Goal: Complete application form: Complete application form

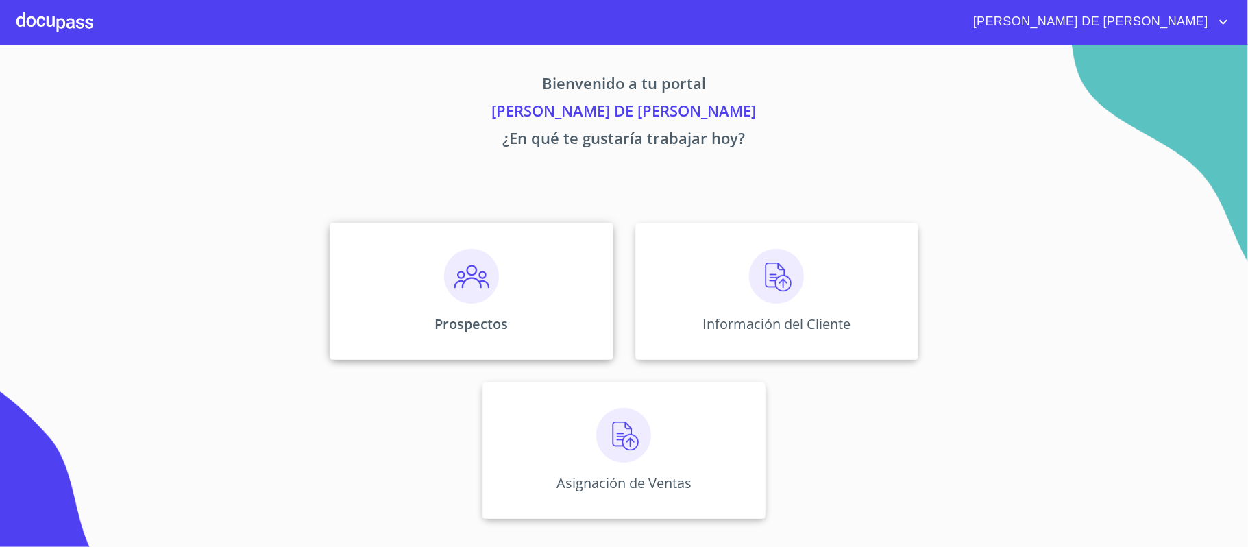
click at [481, 300] on img at bounding box center [471, 276] width 55 height 55
click at [500, 299] on div "Prospectos" at bounding box center [471, 291] width 283 height 137
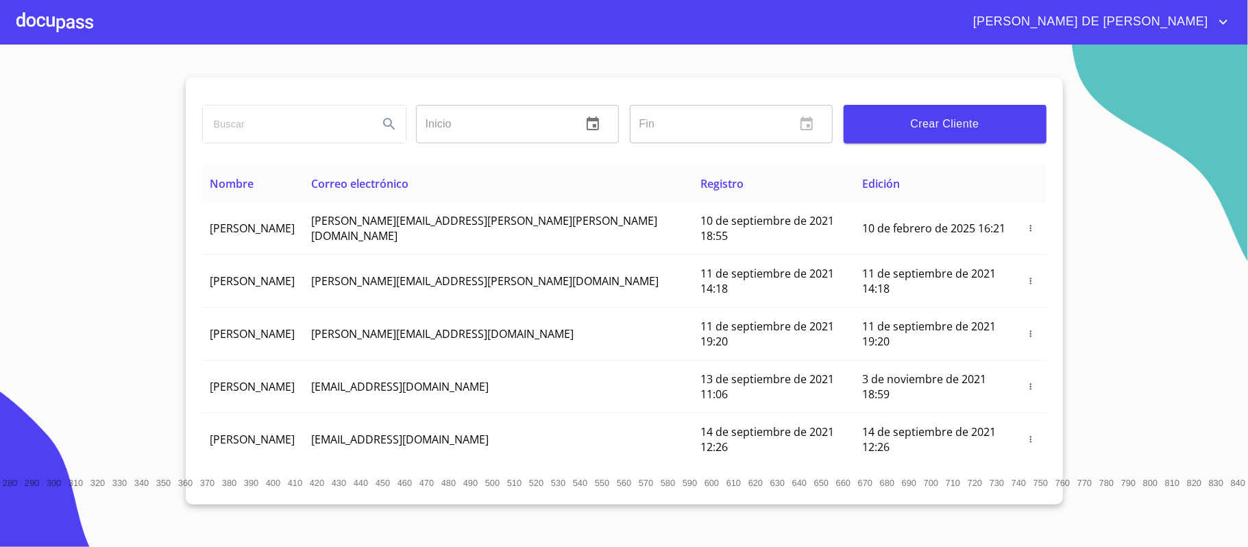
click at [297, 132] on input "search" at bounding box center [285, 124] width 164 height 37
type input "[PERSON_NAME]"
click at [974, 123] on span "Crear Cliente" at bounding box center [945, 123] width 181 height 19
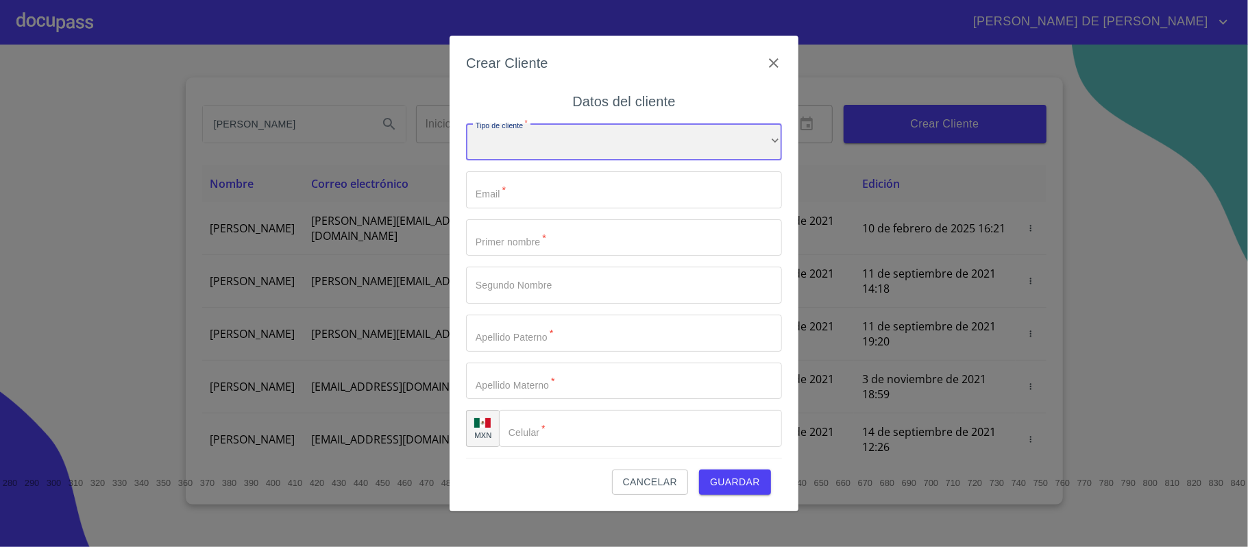
click at [615, 145] on div "​" at bounding box center [624, 141] width 316 height 37
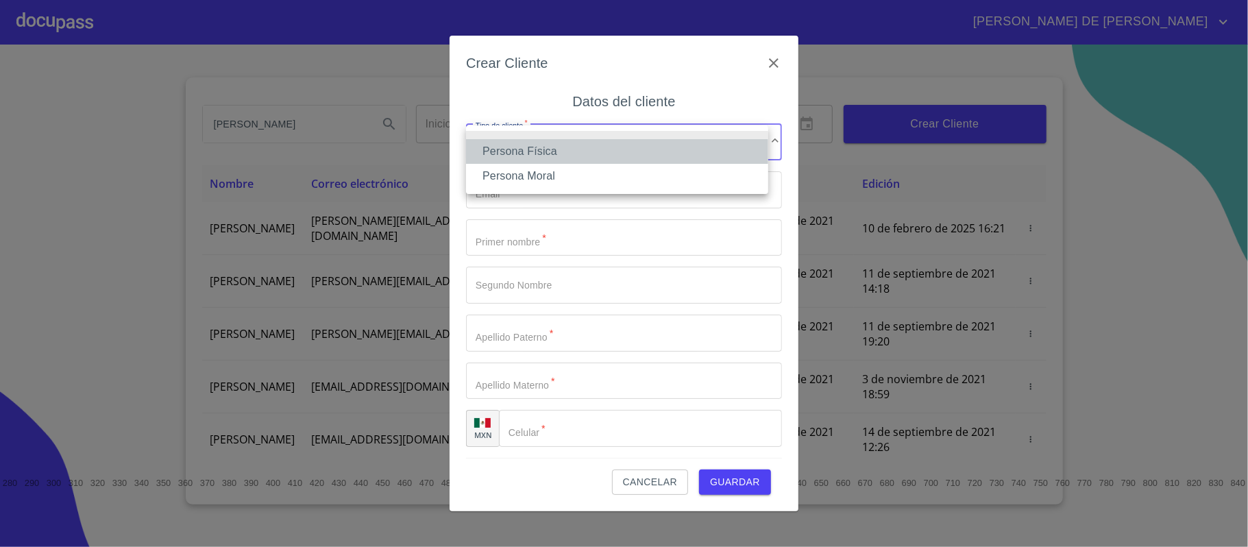
click at [611, 157] on li "Persona Física" at bounding box center [617, 151] width 302 height 25
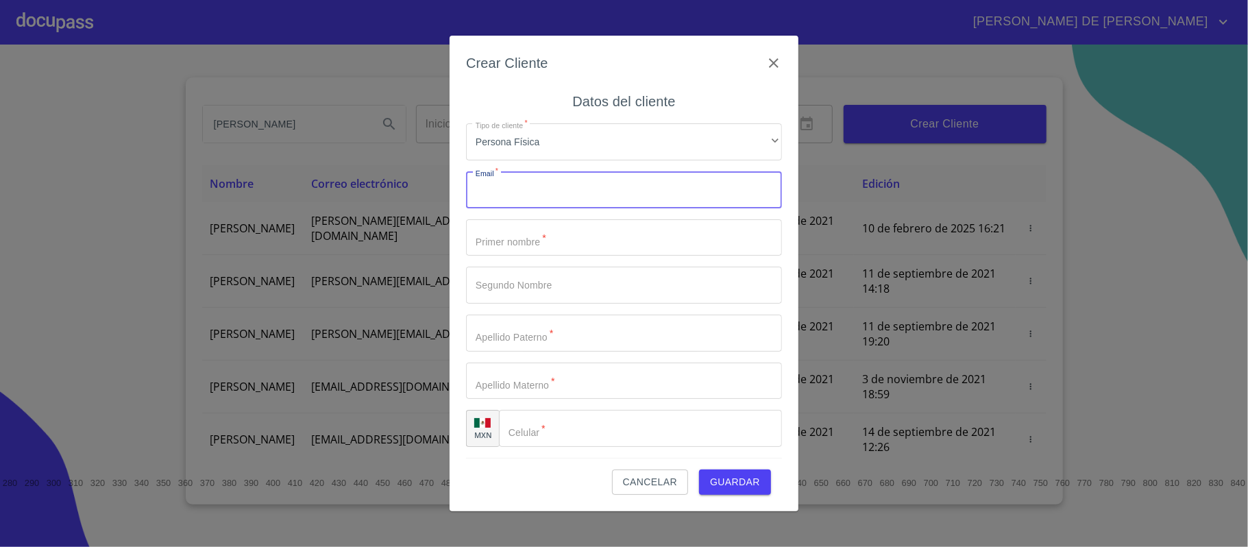
click at [589, 193] on input "Tipo de cliente   *" at bounding box center [624, 189] width 316 height 37
type input "[EMAIL_ADDRESS][DOMAIN_NAME]"
type input "[PERSON_NAME]"
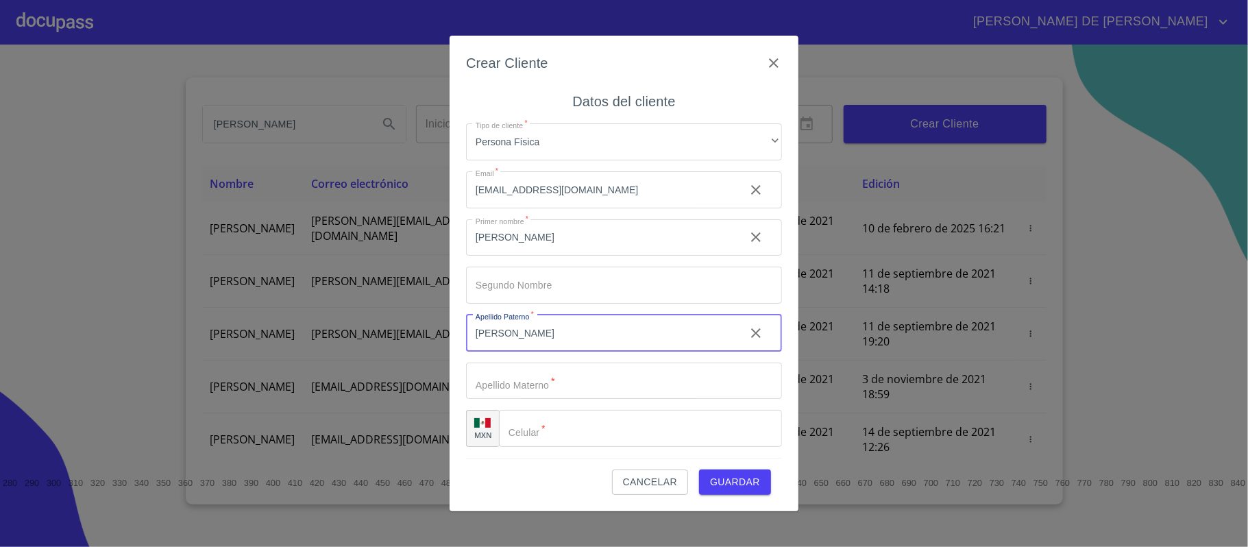
type input "[PERSON_NAME]"
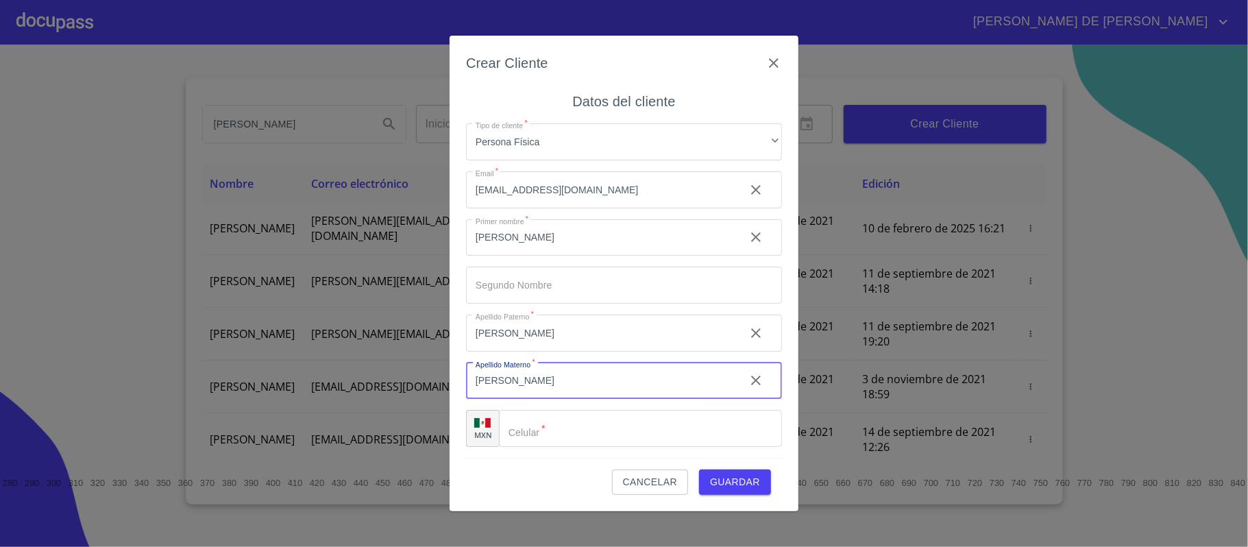
type input "[PERSON_NAME]"
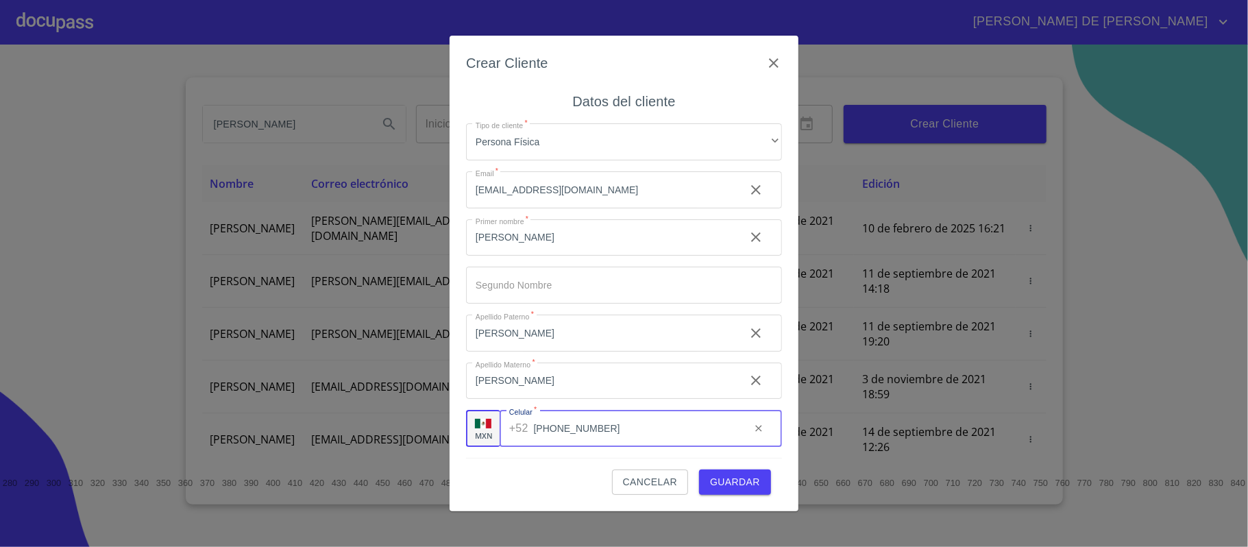
type input "[PHONE_NUMBER]"
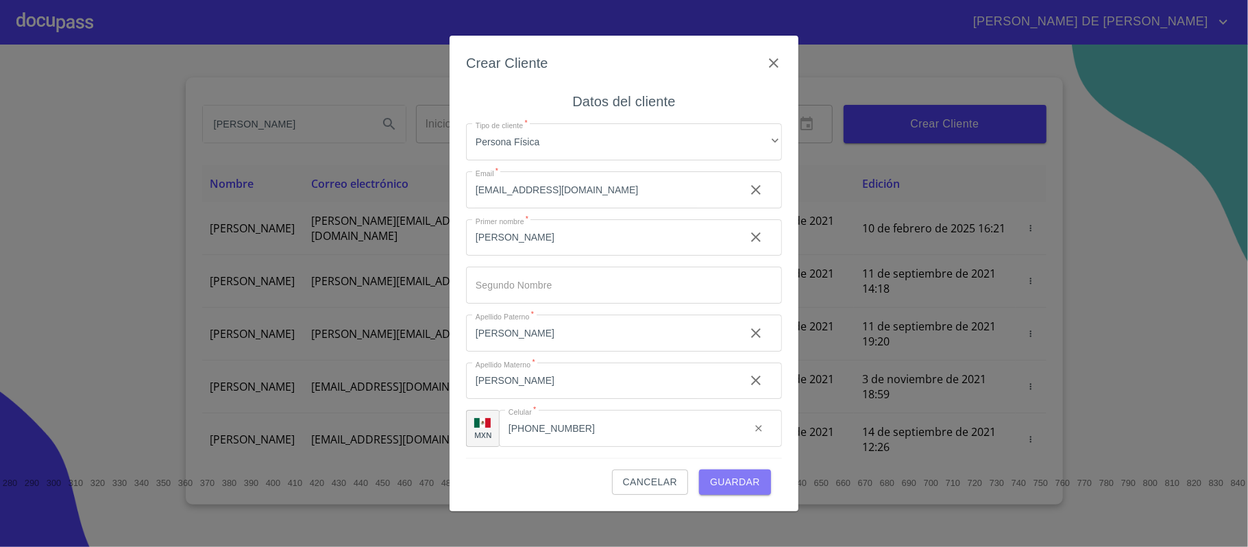
click at [741, 491] on span "Guardar" at bounding box center [735, 482] width 50 height 17
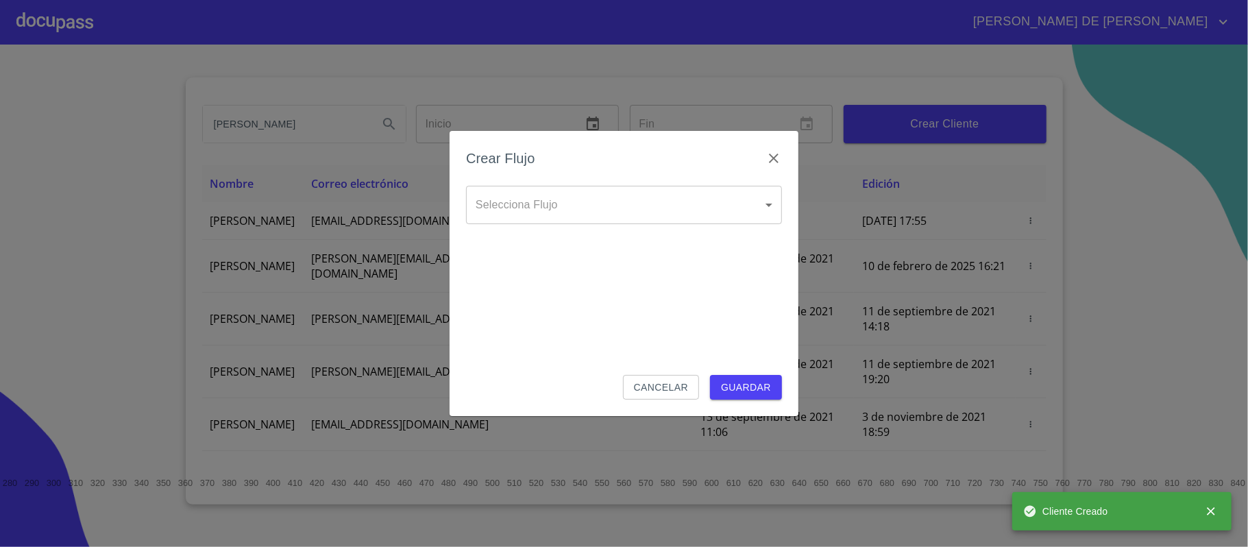
click at [563, 204] on body "[PERSON_NAME] DE [PERSON_NAME] ​ Fin ​ Crear Cliente Nombre Correo electrónico …" at bounding box center [624, 273] width 1248 height 547
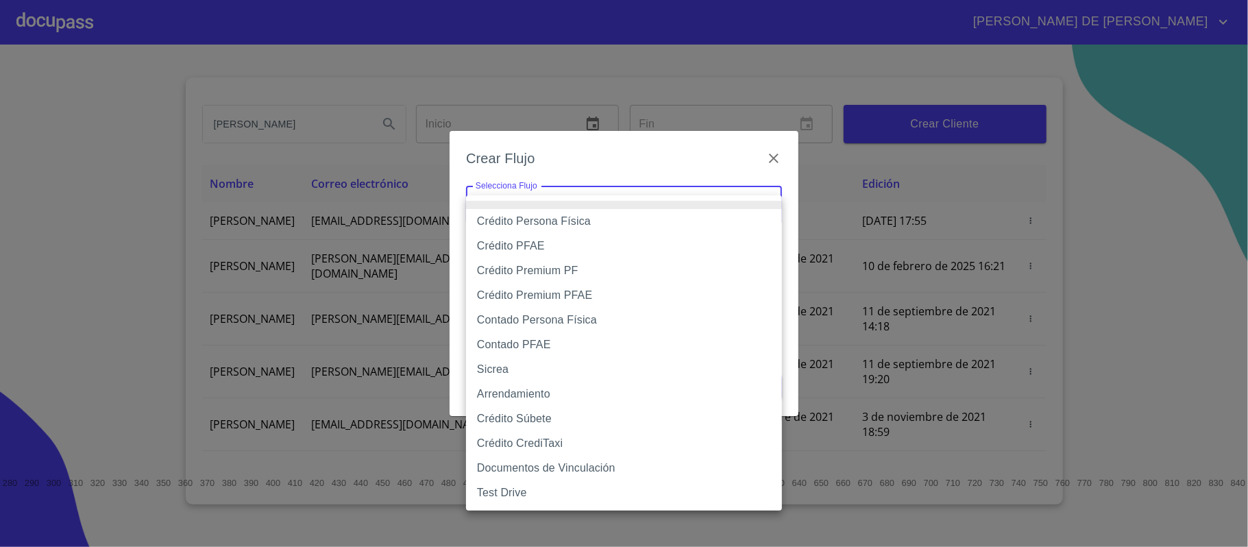
click at [565, 225] on li "Crédito Persona Física" at bounding box center [624, 221] width 316 height 25
type input "6009fb3c7d1714eb8809aa97"
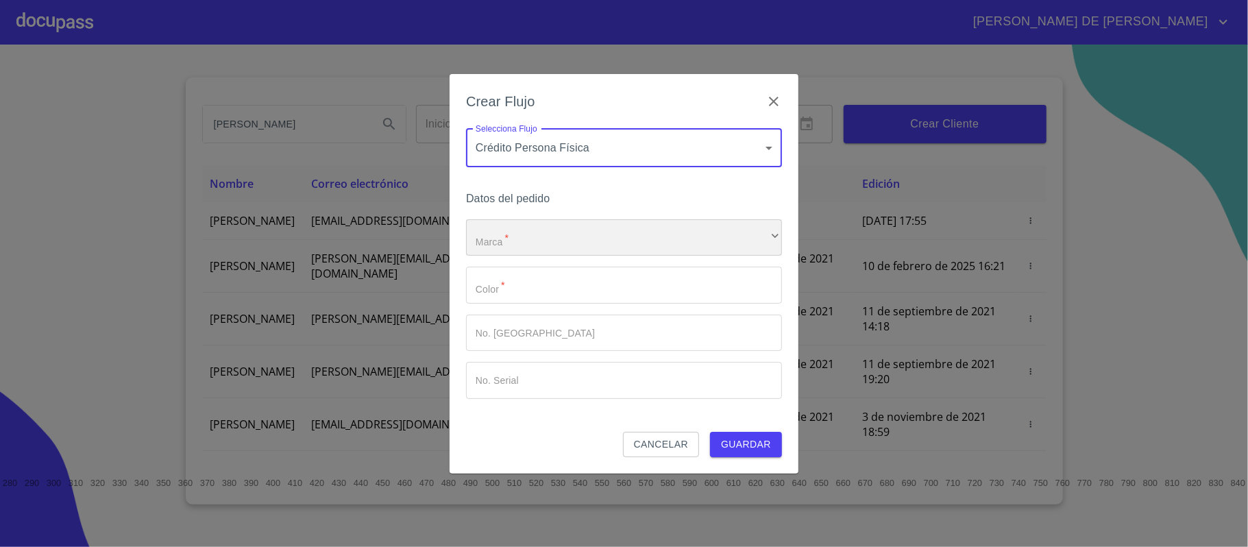
click at [565, 239] on div "​" at bounding box center [624, 237] width 316 height 37
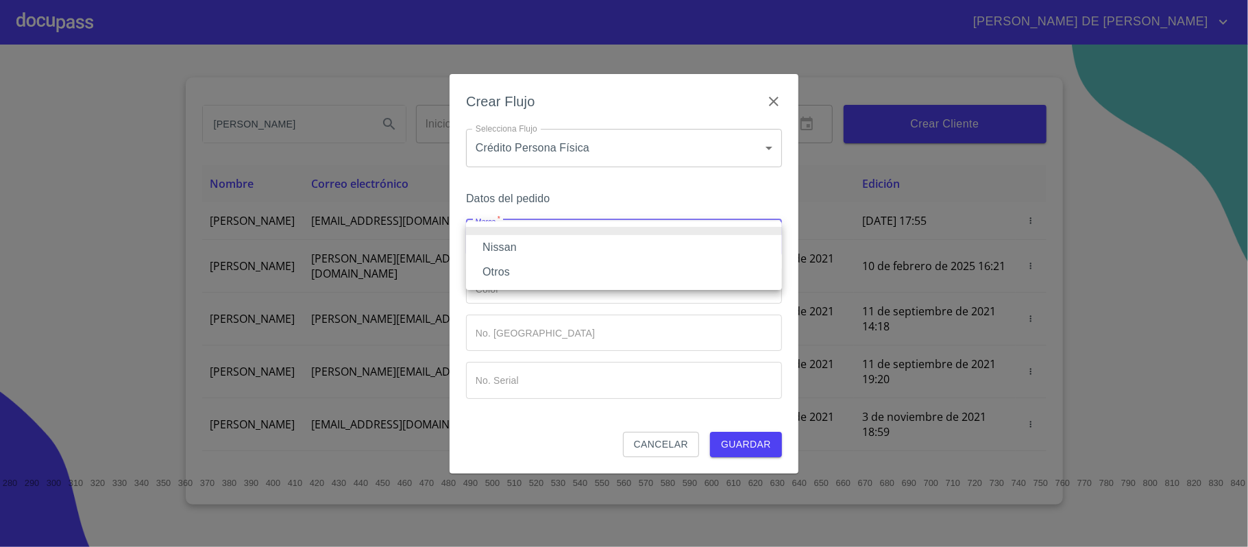
click at [562, 247] on li "Nissan" at bounding box center [624, 247] width 316 height 25
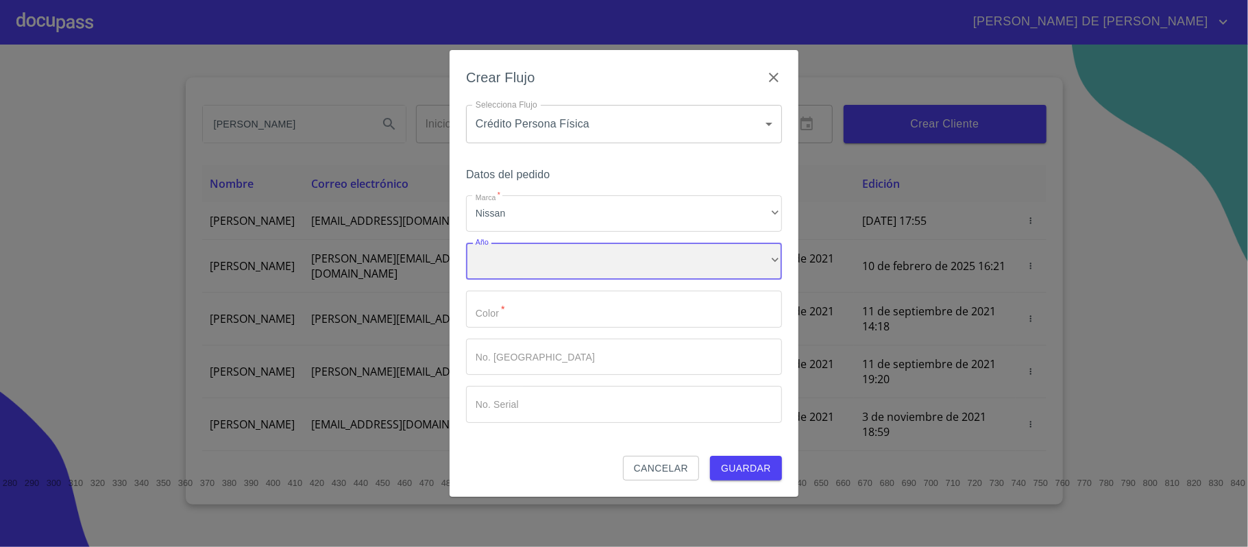
click at [563, 261] on div "​" at bounding box center [624, 261] width 316 height 37
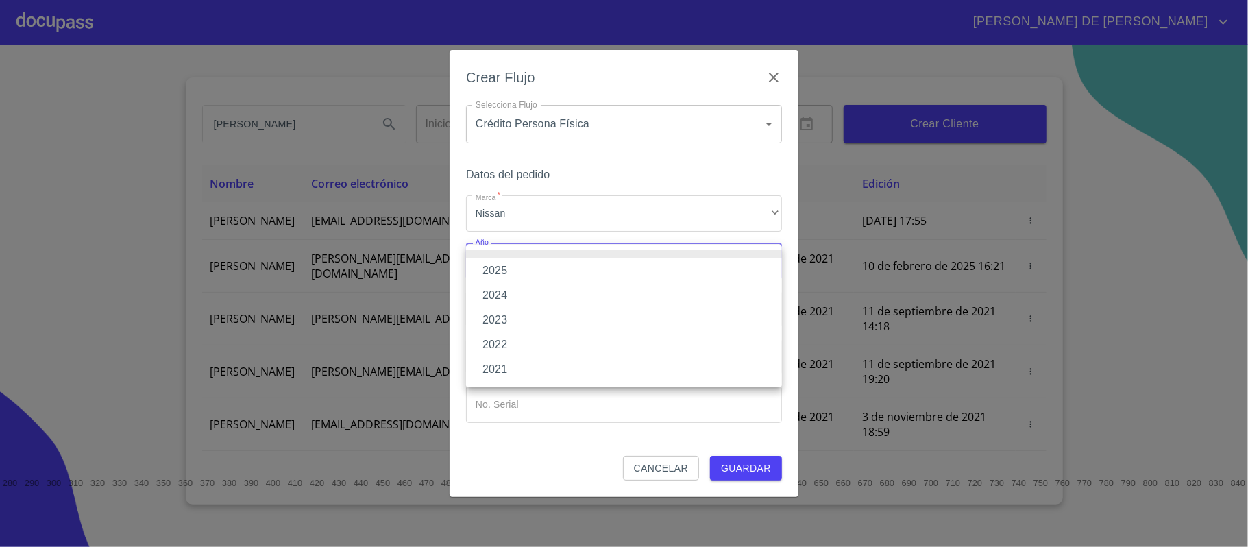
click at [560, 265] on li "2025" at bounding box center [624, 270] width 316 height 25
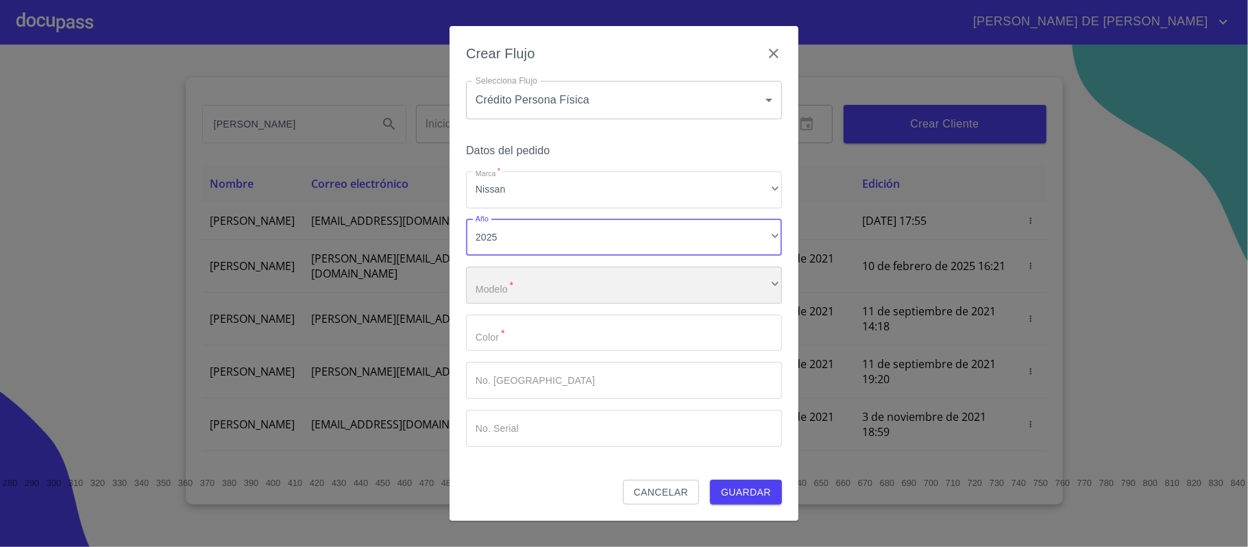
click at [563, 280] on div "​" at bounding box center [624, 285] width 316 height 37
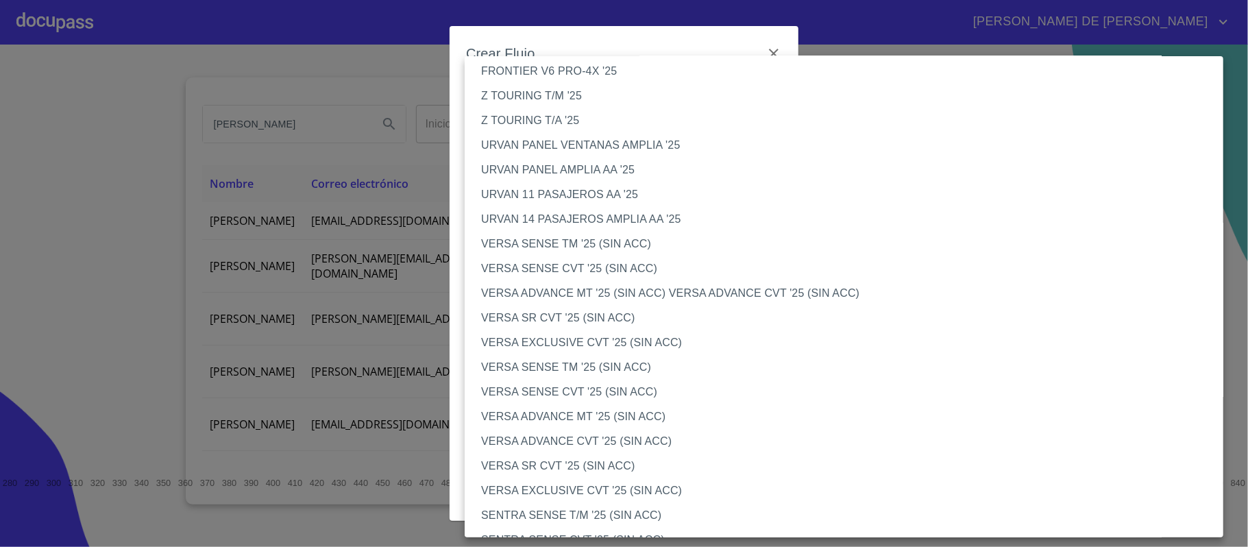
scroll to position [365, 0]
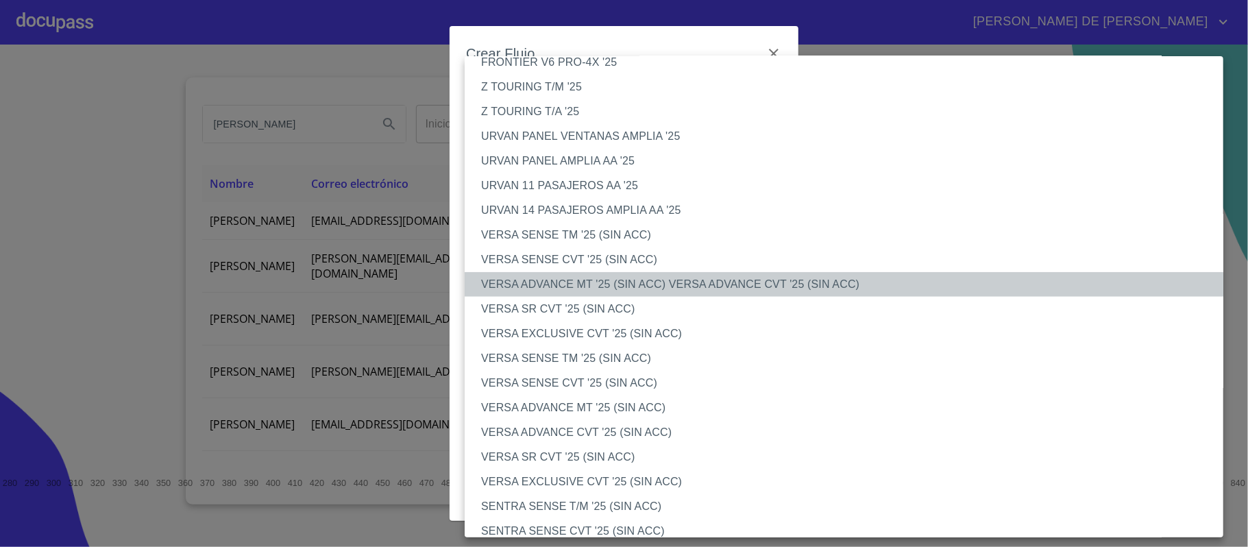
click at [570, 286] on li "VERSA ADVANCE MT '25 (SIN ACC) VERSA ADVANCE CVT '25 (SIN ACC)" at bounding box center [851, 284] width 772 height 25
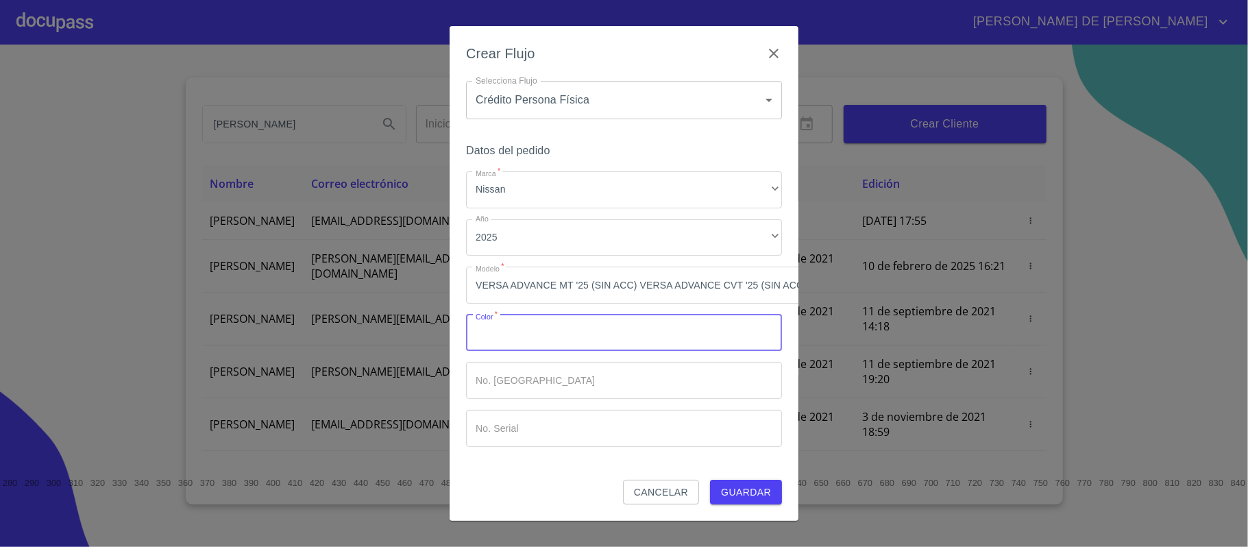
click at [547, 335] on input "Marca   *" at bounding box center [624, 333] width 316 height 37
type input "GRIS"
click at [743, 489] on span "Guardar" at bounding box center [746, 492] width 50 height 17
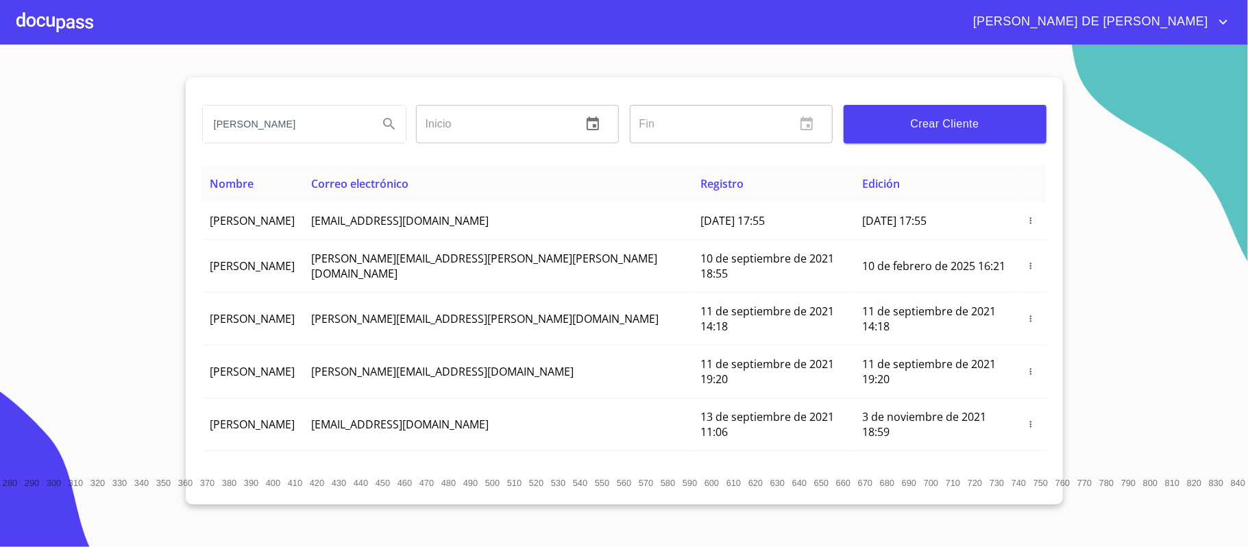
click at [74, 23] on div at bounding box center [54, 22] width 77 height 44
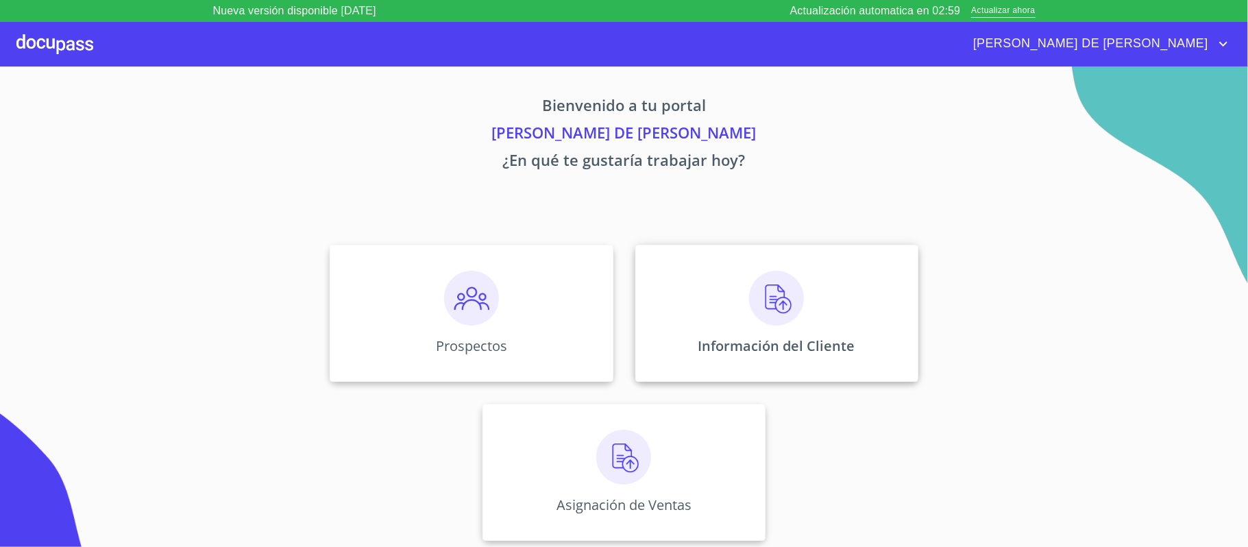
click at [809, 319] on div "Información del Cliente" at bounding box center [776, 313] width 283 height 137
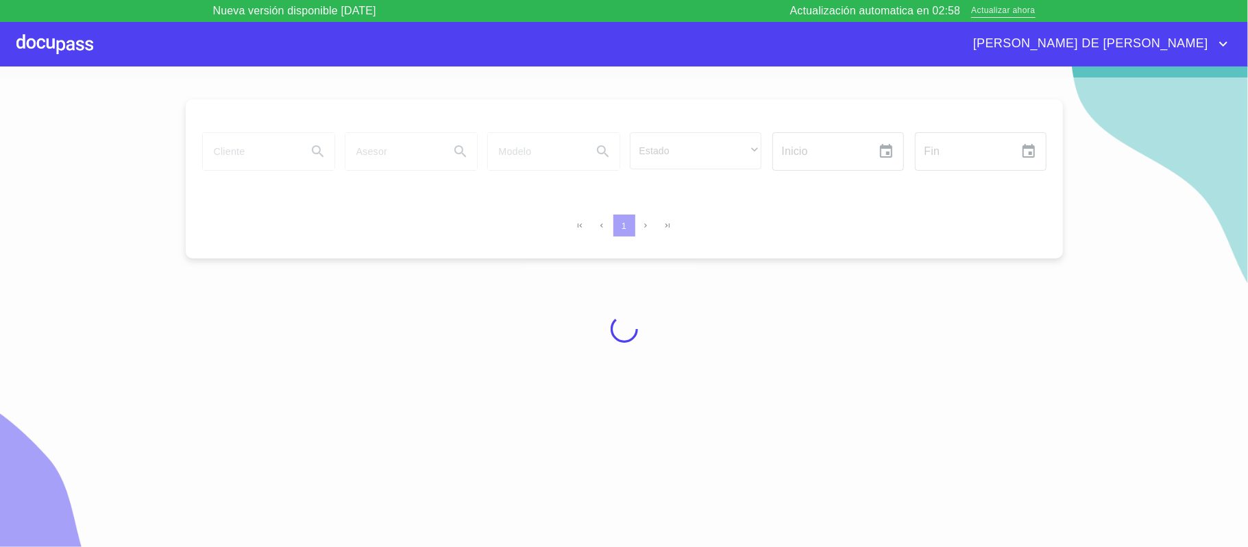
click at [1010, 15] on span "Actualizar ahora" at bounding box center [1003, 11] width 64 height 14
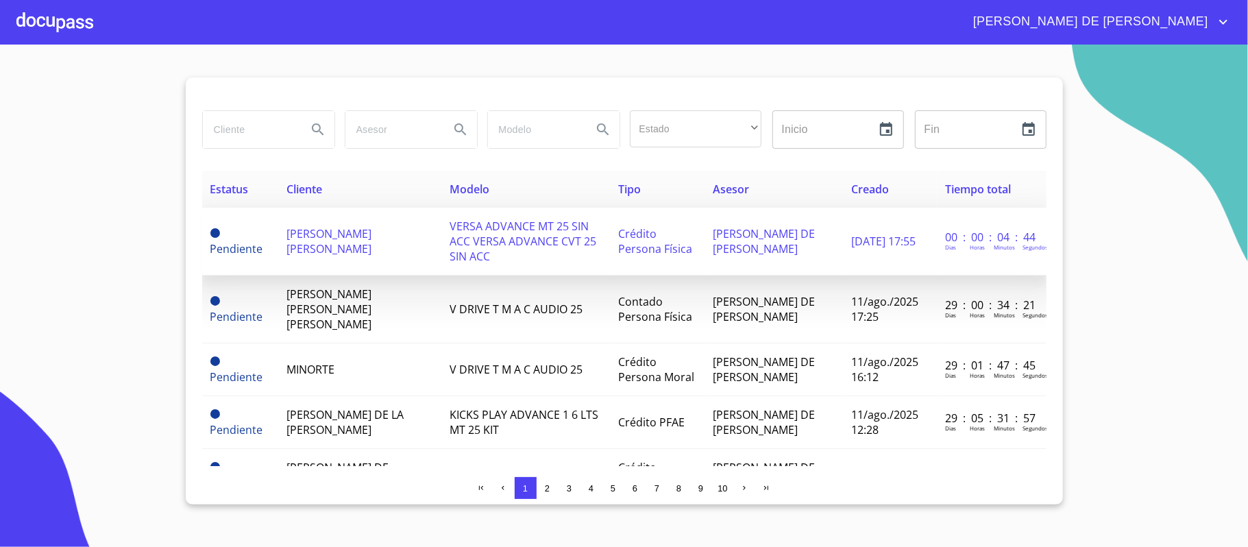
click at [295, 226] on span "[PERSON_NAME] [PERSON_NAME]" at bounding box center [328, 241] width 85 height 30
